Goal: Information Seeking & Learning: Learn about a topic

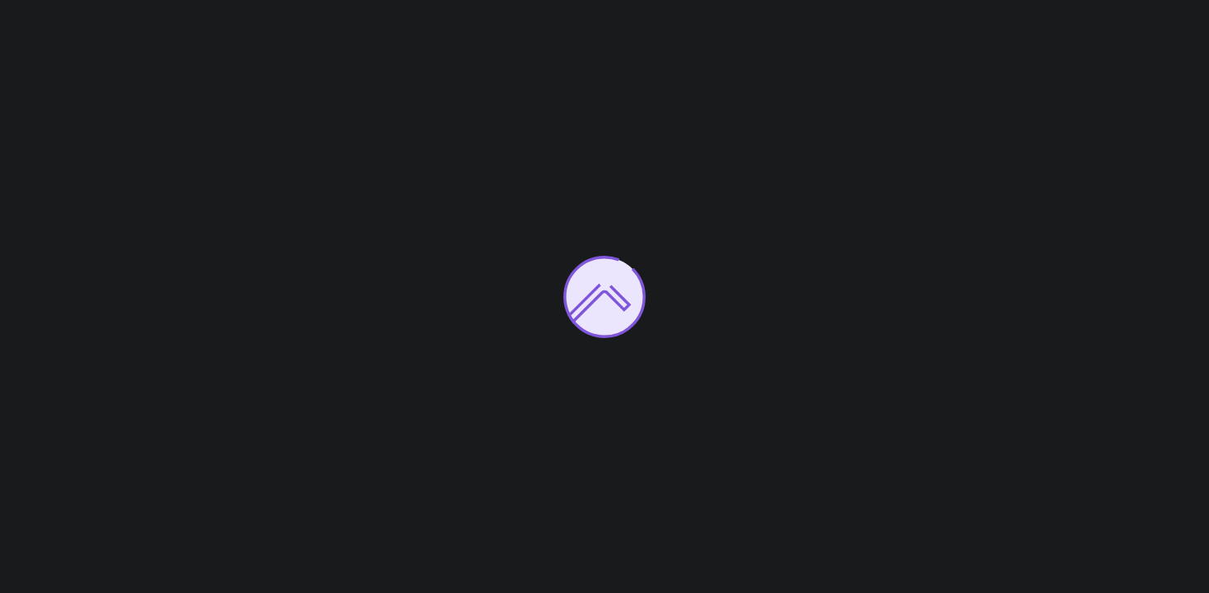
click at [625, 257] on icon at bounding box center [604, 297] width 82 height 82
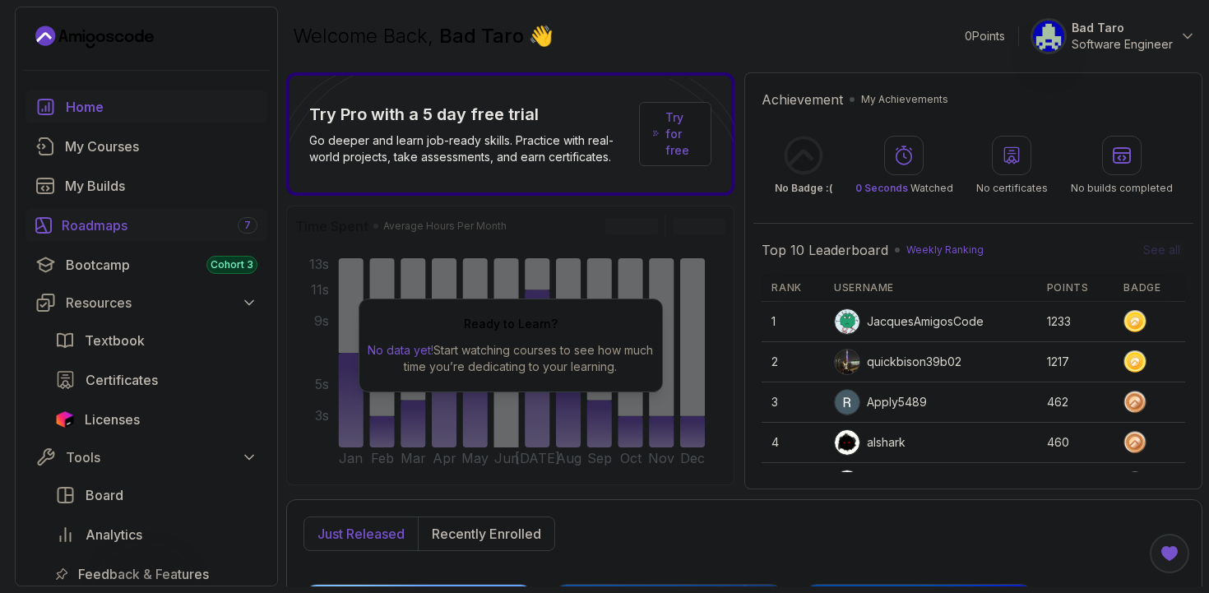
click at [139, 233] on div "Roadmaps 7" at bounding box center [160, 225] width 196 height 20
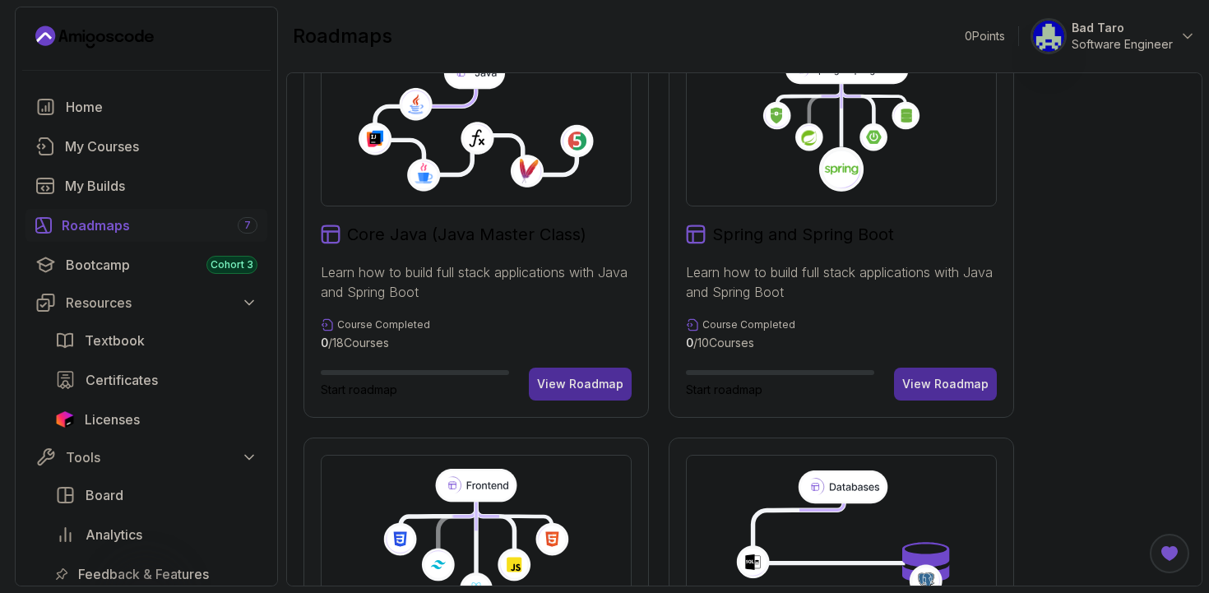
scroll to position [500, 0]
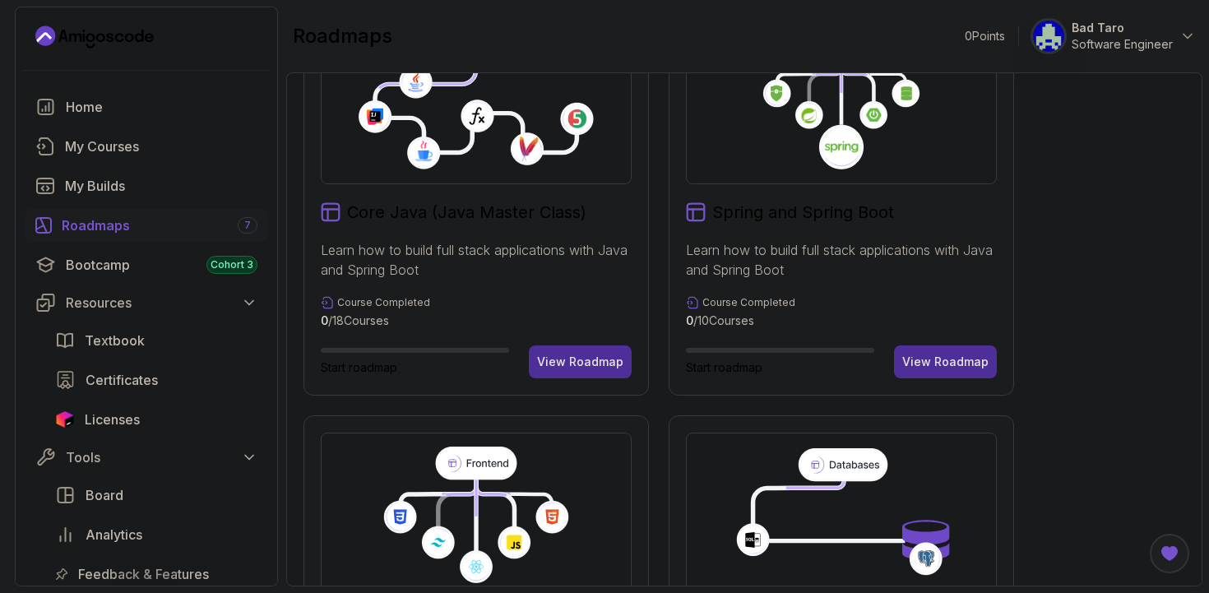
click at [813, 211] on h2 "Spring and Spring Boot" at bounding box center [803, 212] width 182 height 23
click at [947, 373] on button "View Roadmap" at bounding box center [945, 361] width 103 height 33
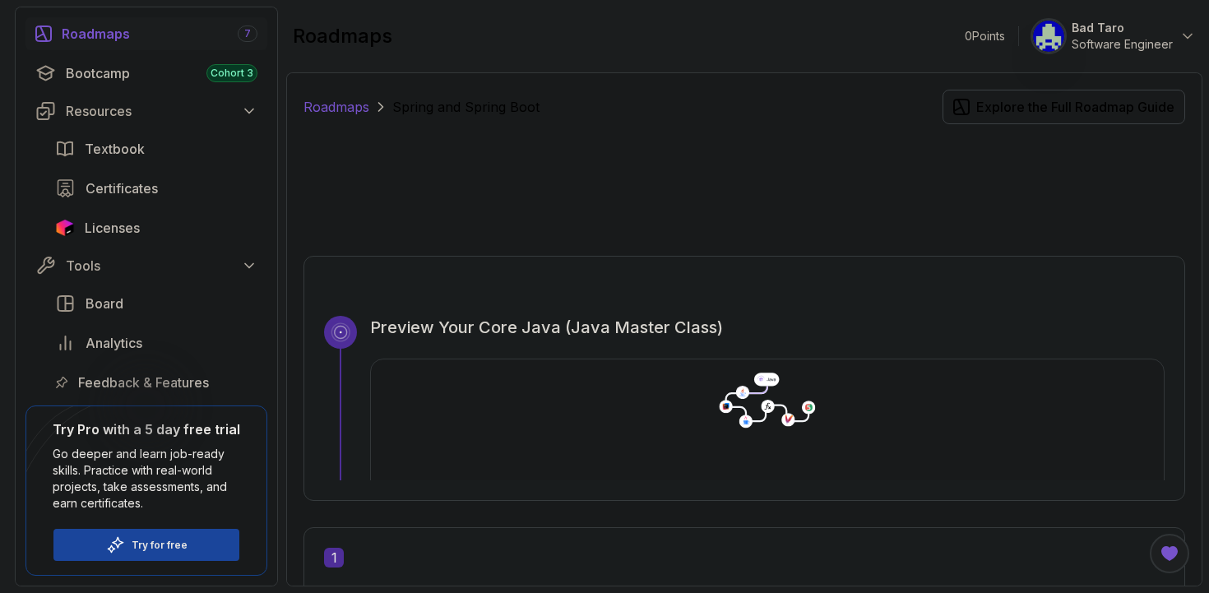
click at [317, 105] on link "Roadmaps" at bounding box center [336, 107] width 66 height 20
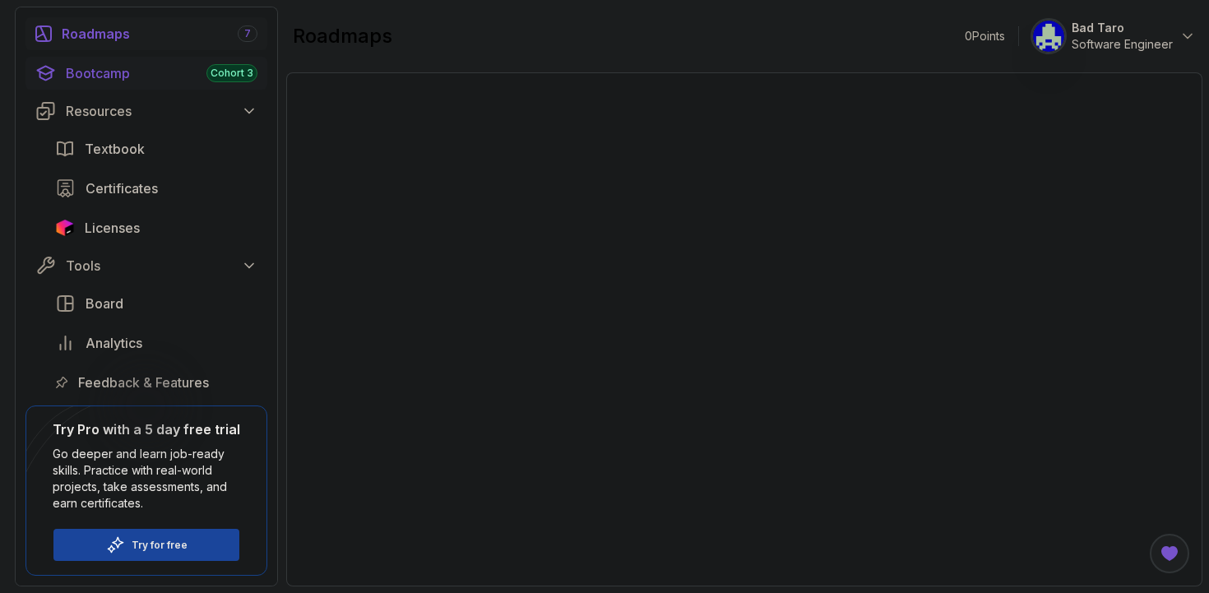
click at [171, 76] on div "Bootcamp Cohort 3" at bounding box center [162, 73] width 192 height 20
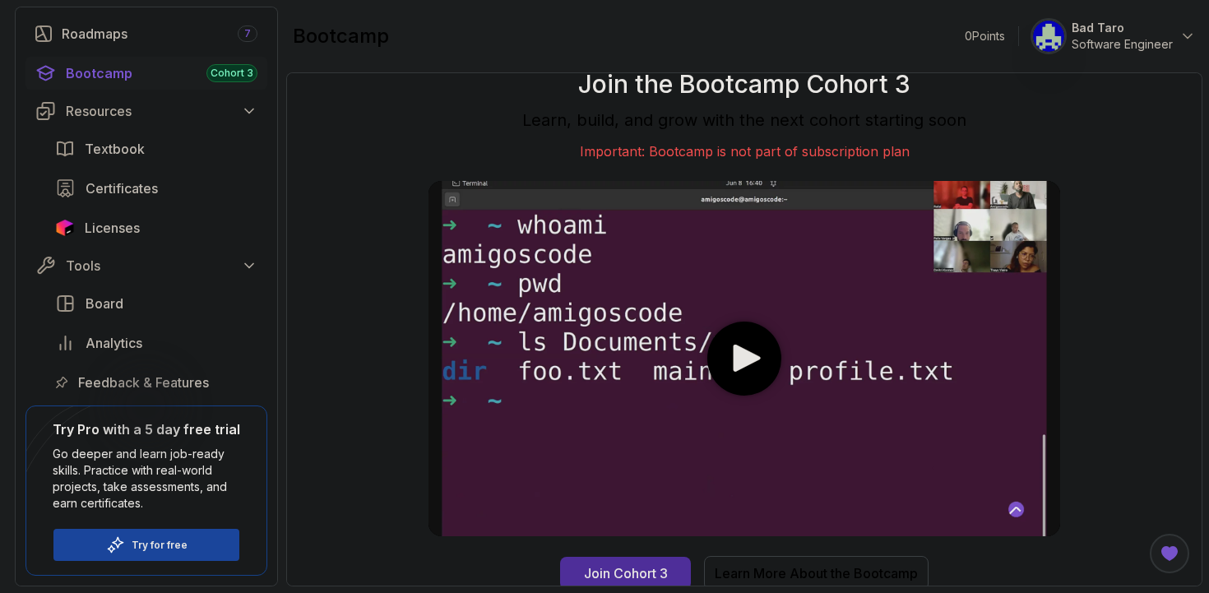
scroll to position [5, 0]
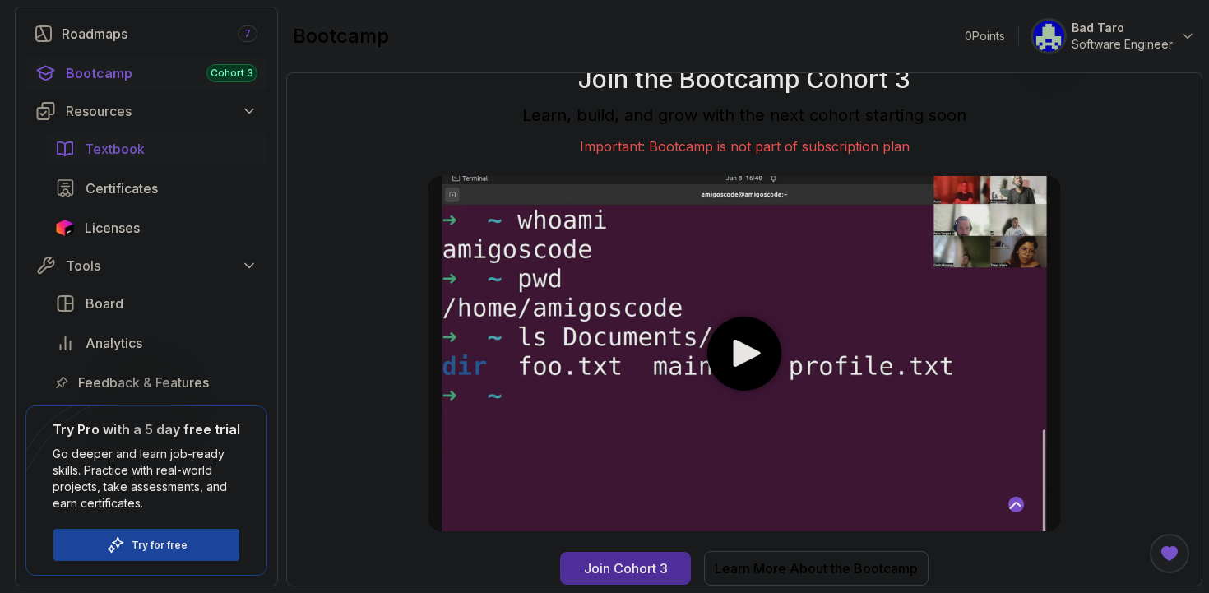
click at [136, 153] on span "Textbook" at bounding box center [115, 149] width 60 height 20
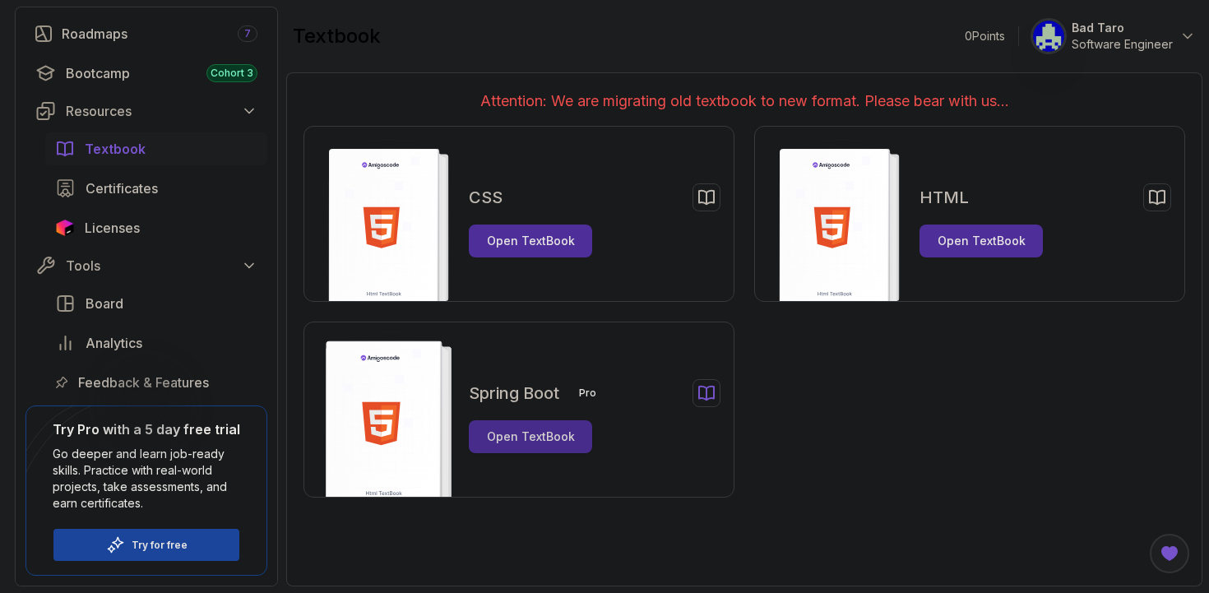
click at [535, 437] on div "Open TextBook" at bounding box center [531, 436] width 88 height 16
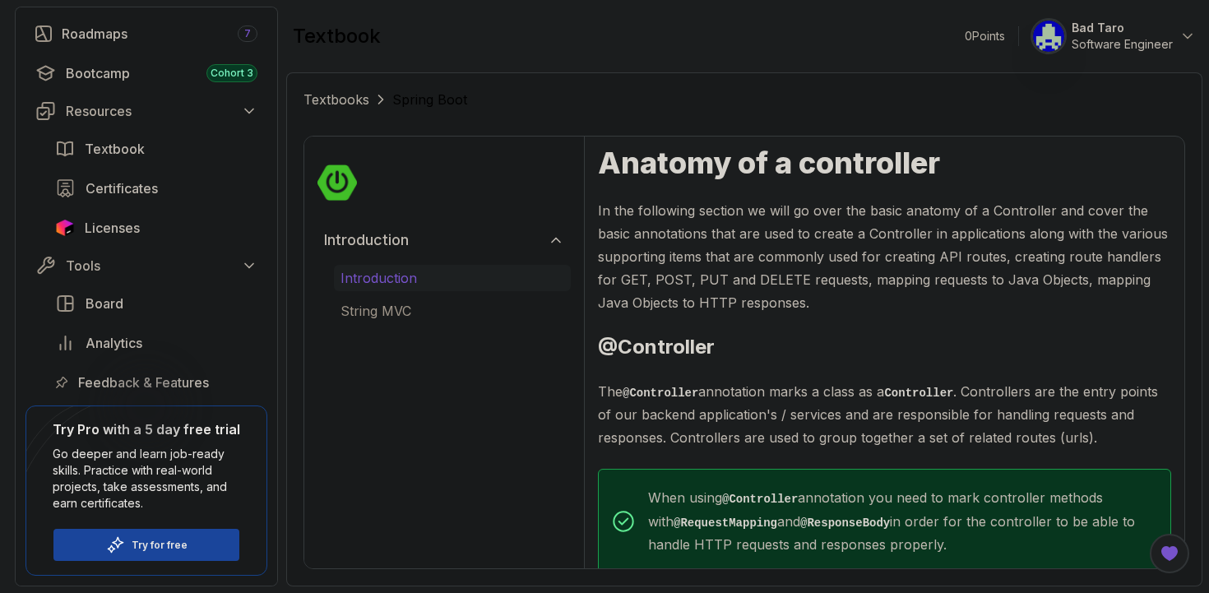
scroll to position [106, 0]
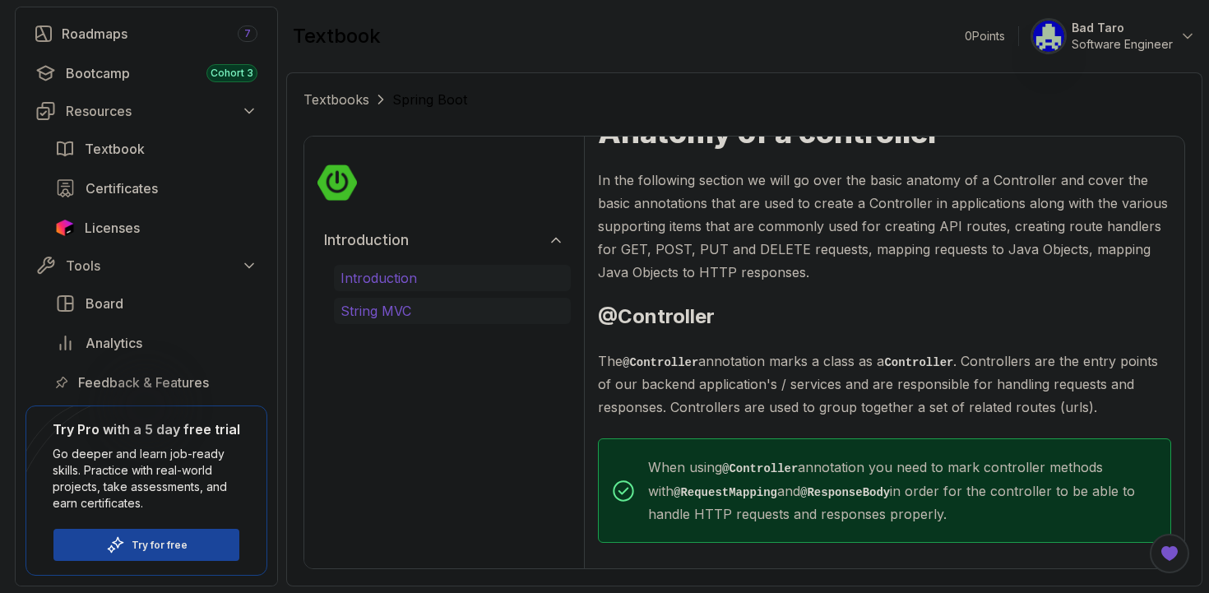
click at [389, 317] on p "String MVC" at bounding box center [452, 311] width 224 height 20
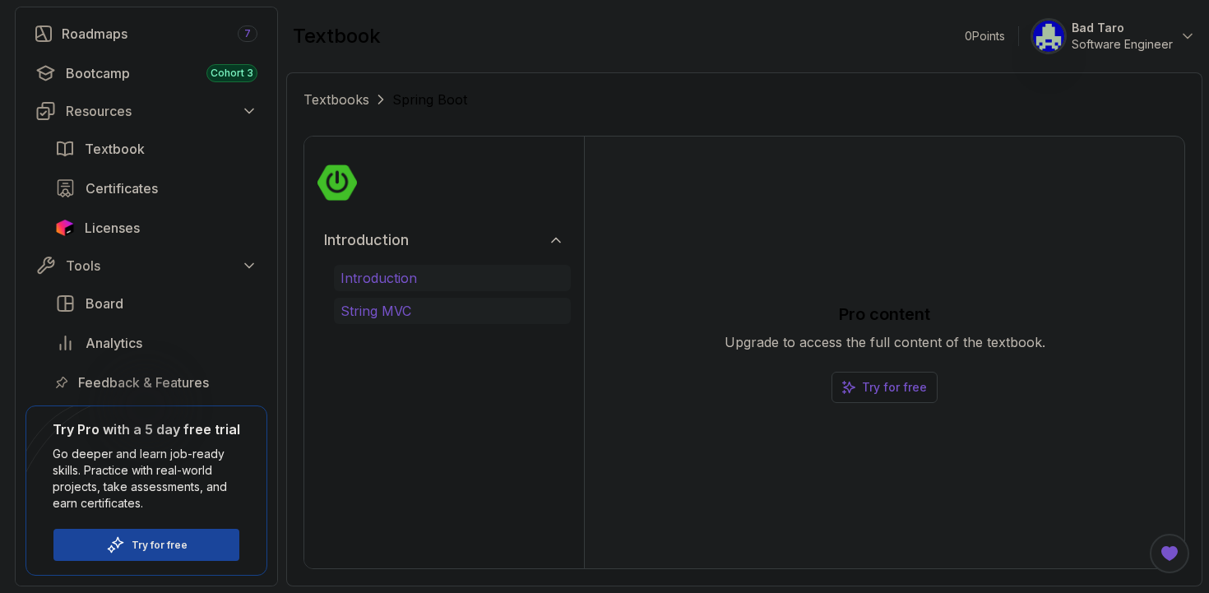
click at [466, 289] on button "Introduction" at bounding box center [452, 278] width 237 height 26
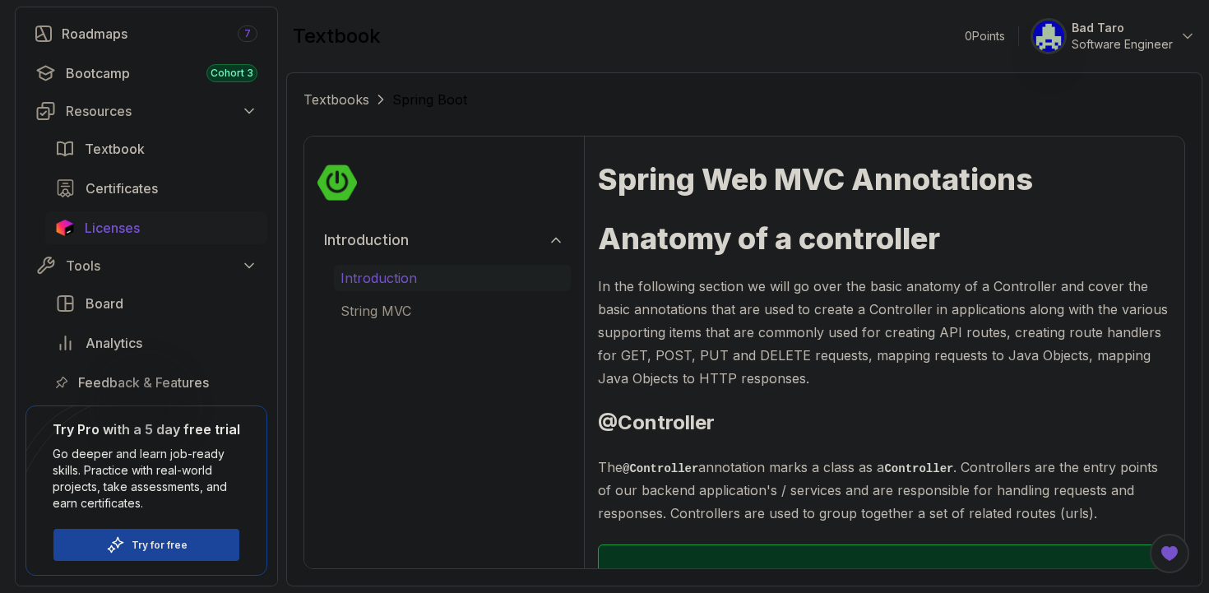
click at [160, 223] on div "Licenses" at bounding box center [171, 228] width 173 height 20
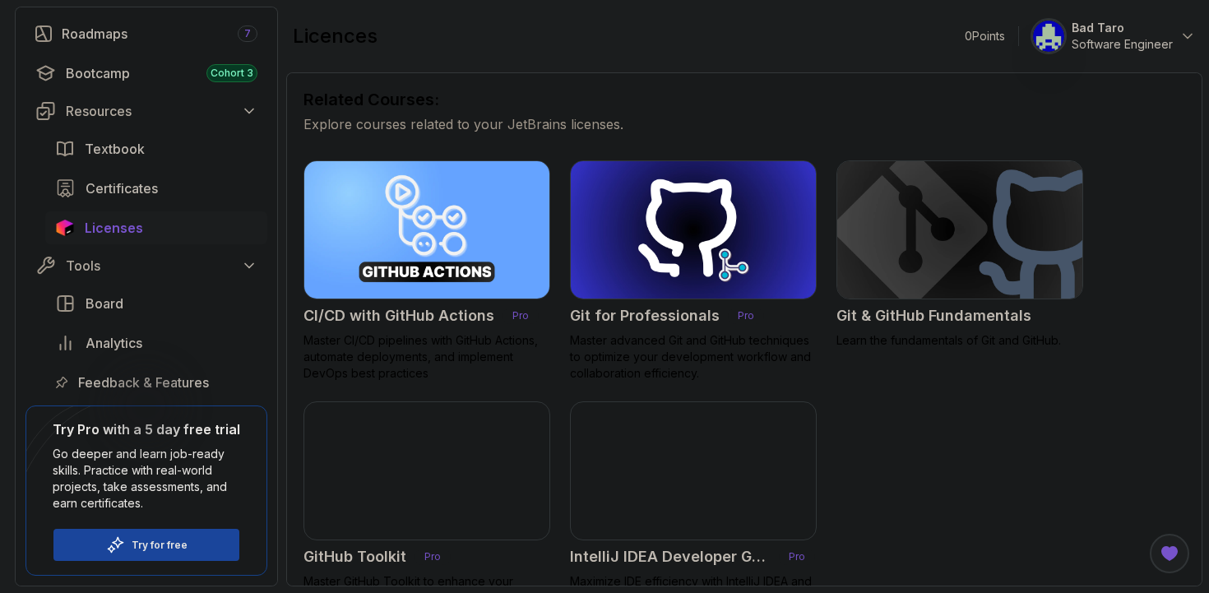
scroll to position [448, 0]
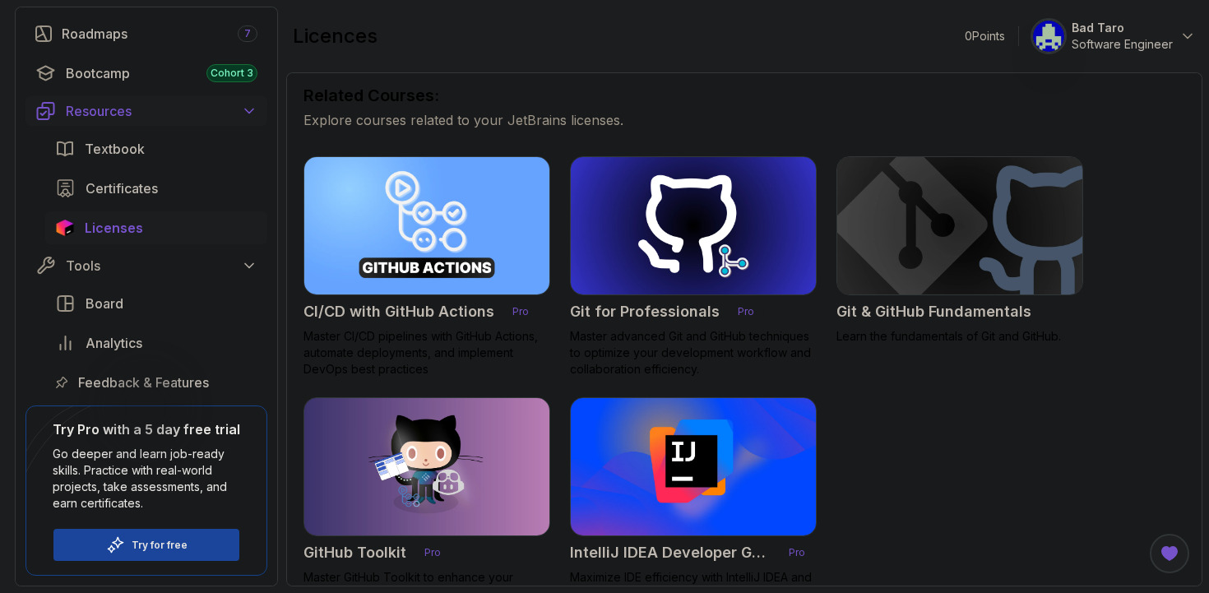
click at [154, 106] on div "Resources" at bounding box center [162, 111] width 192 height 20
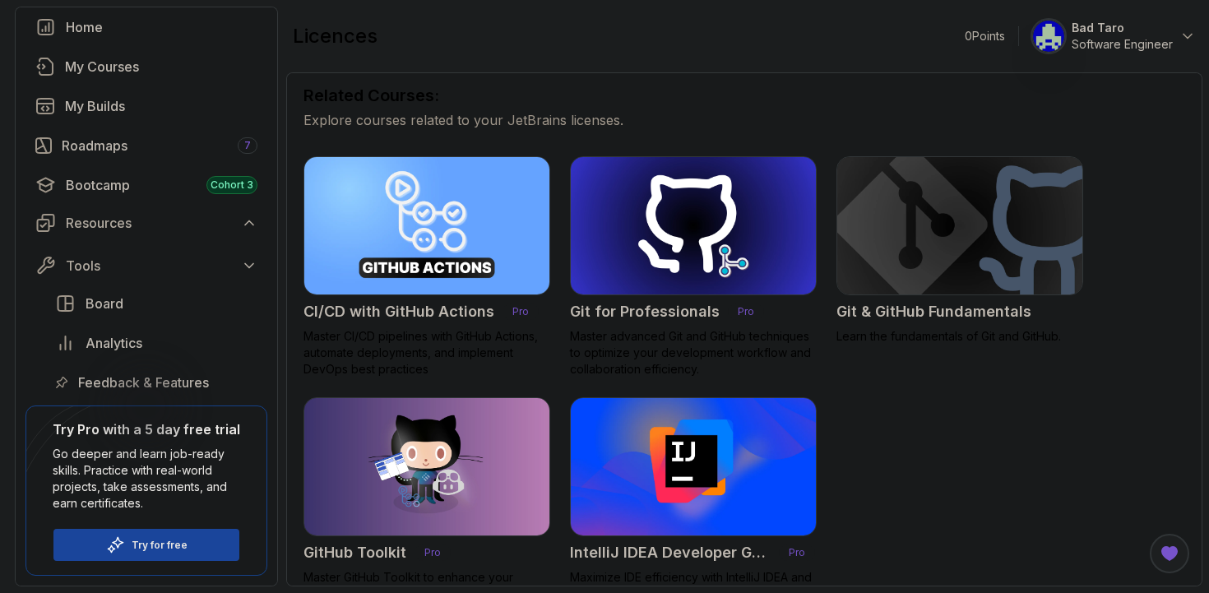
scroll to position [73, 0]
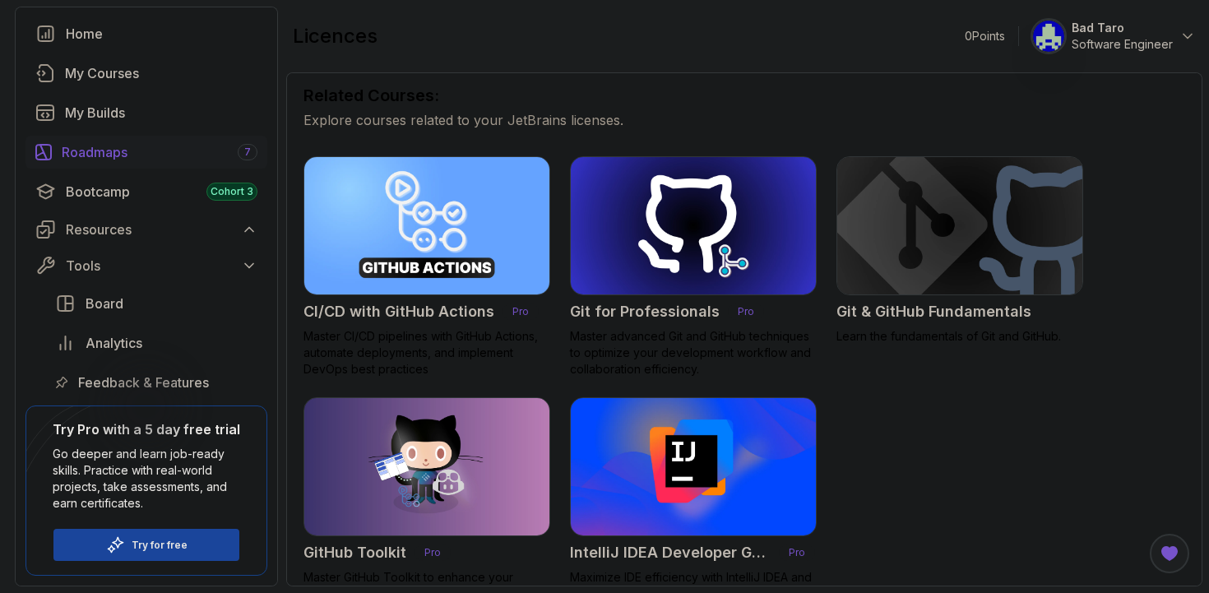
click at [119, 156] on div "Roadmaps 7" at bounding box center [160, 152] width 196 height 20
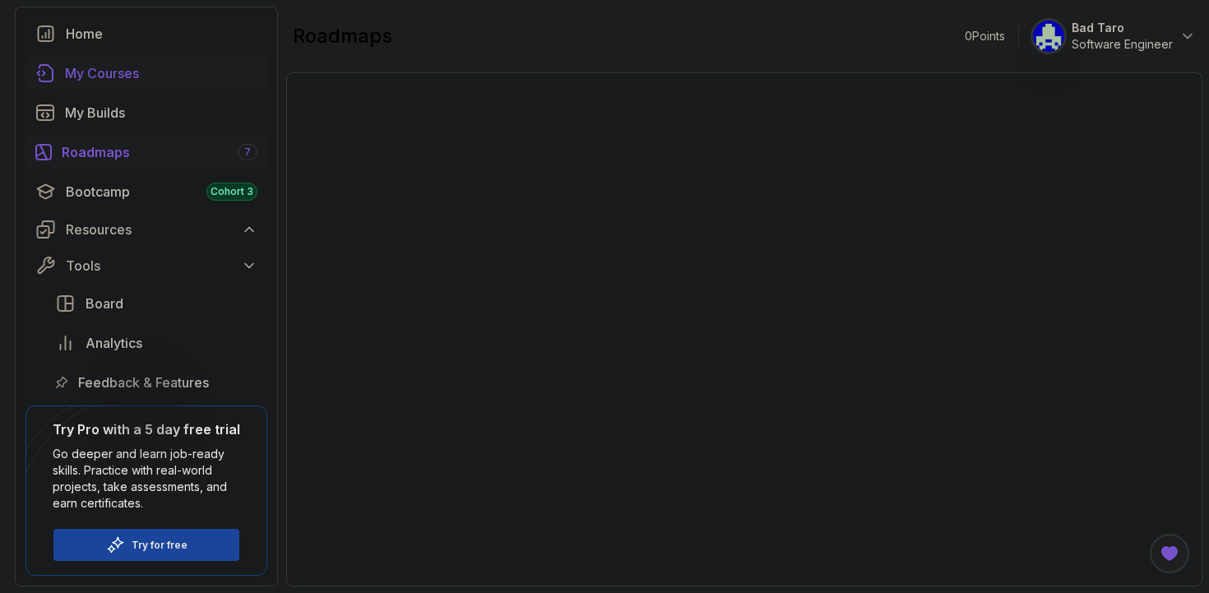
click at [137, 81] on div "My Courses" at bounding box center [161, 73] width 192 height 20
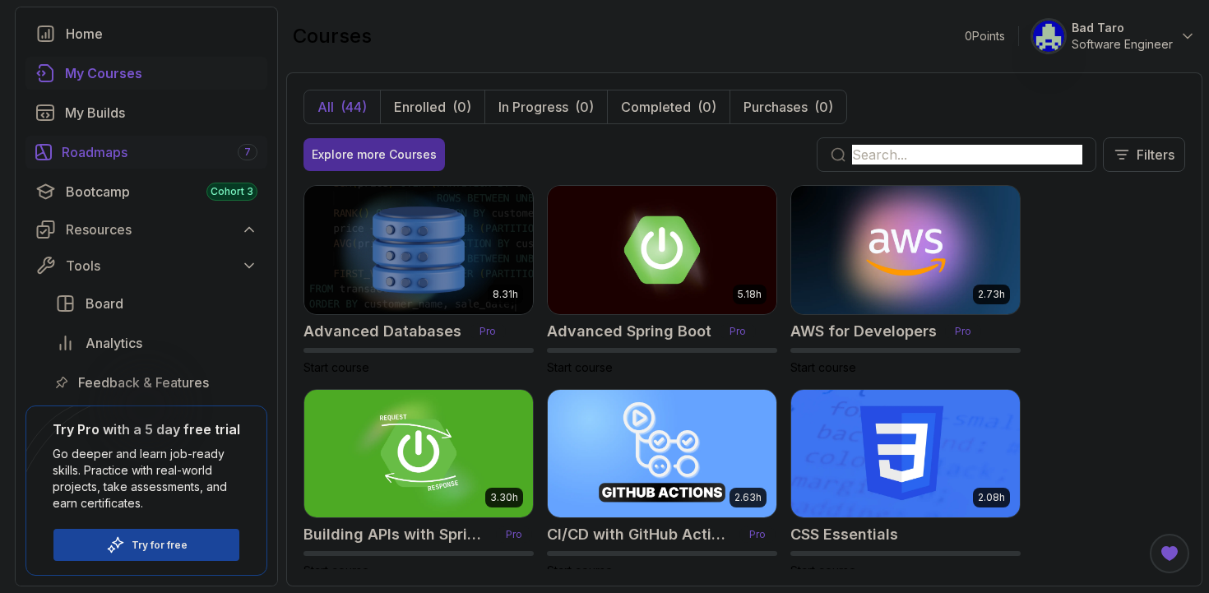
click at [118, 155] on div "Roadmaps 7" at bounding box center [160, 152] width 196 height 20
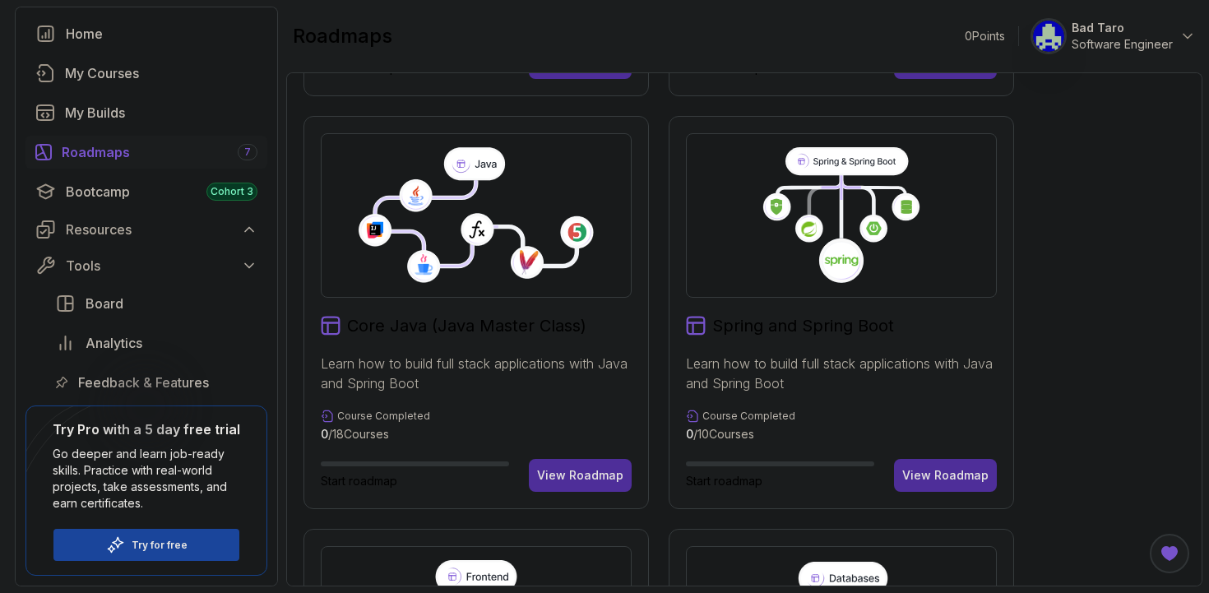
scroll to position [421, 0]
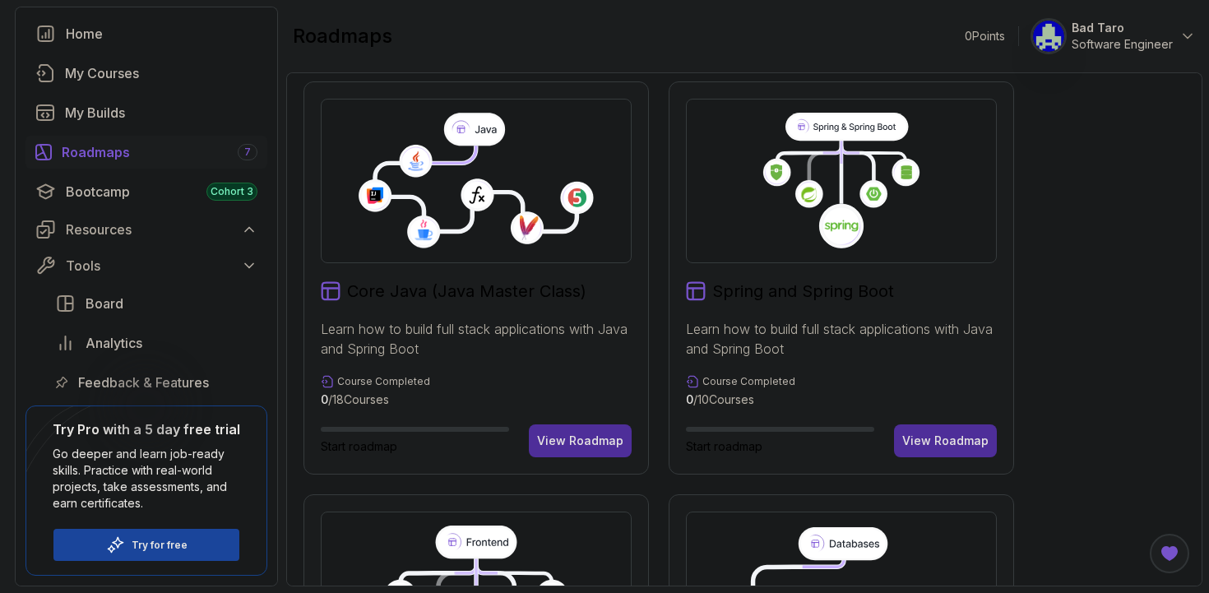
click at [697, 69] on main "roadmaps 0 Points 1 Bad Taro Software Engineer Full Stack Professional v2 Maste…" at bounding box center [744, 297] width 916 height 580
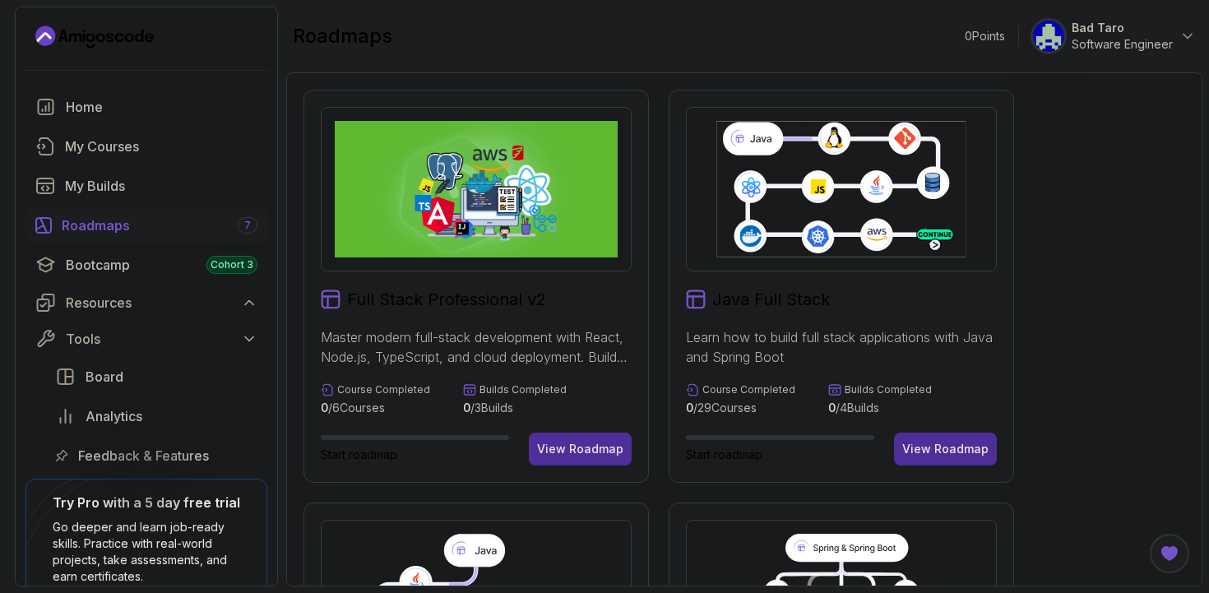
scroll to position [73, 0]
